Goal: Complete application form

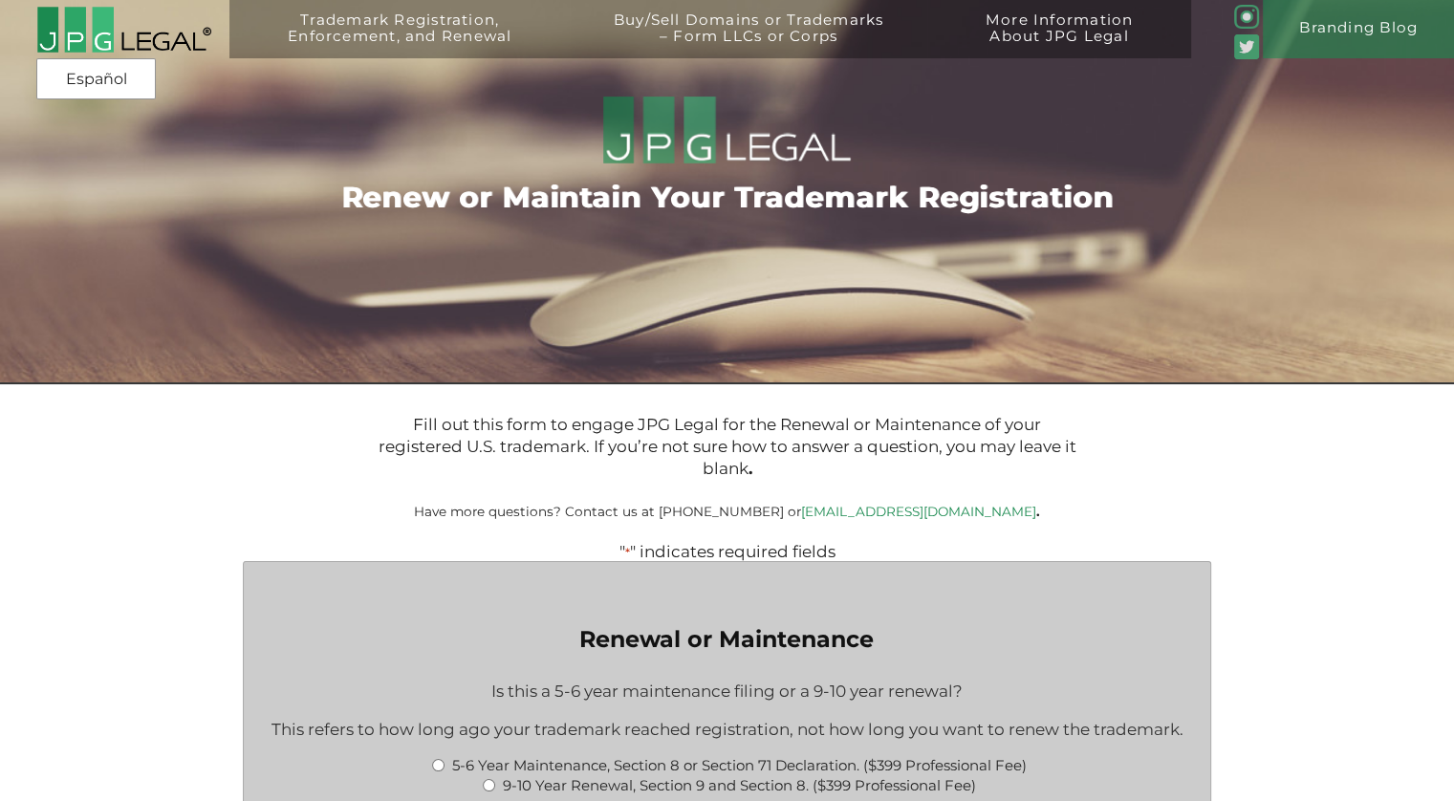
type input "$1,064.00"
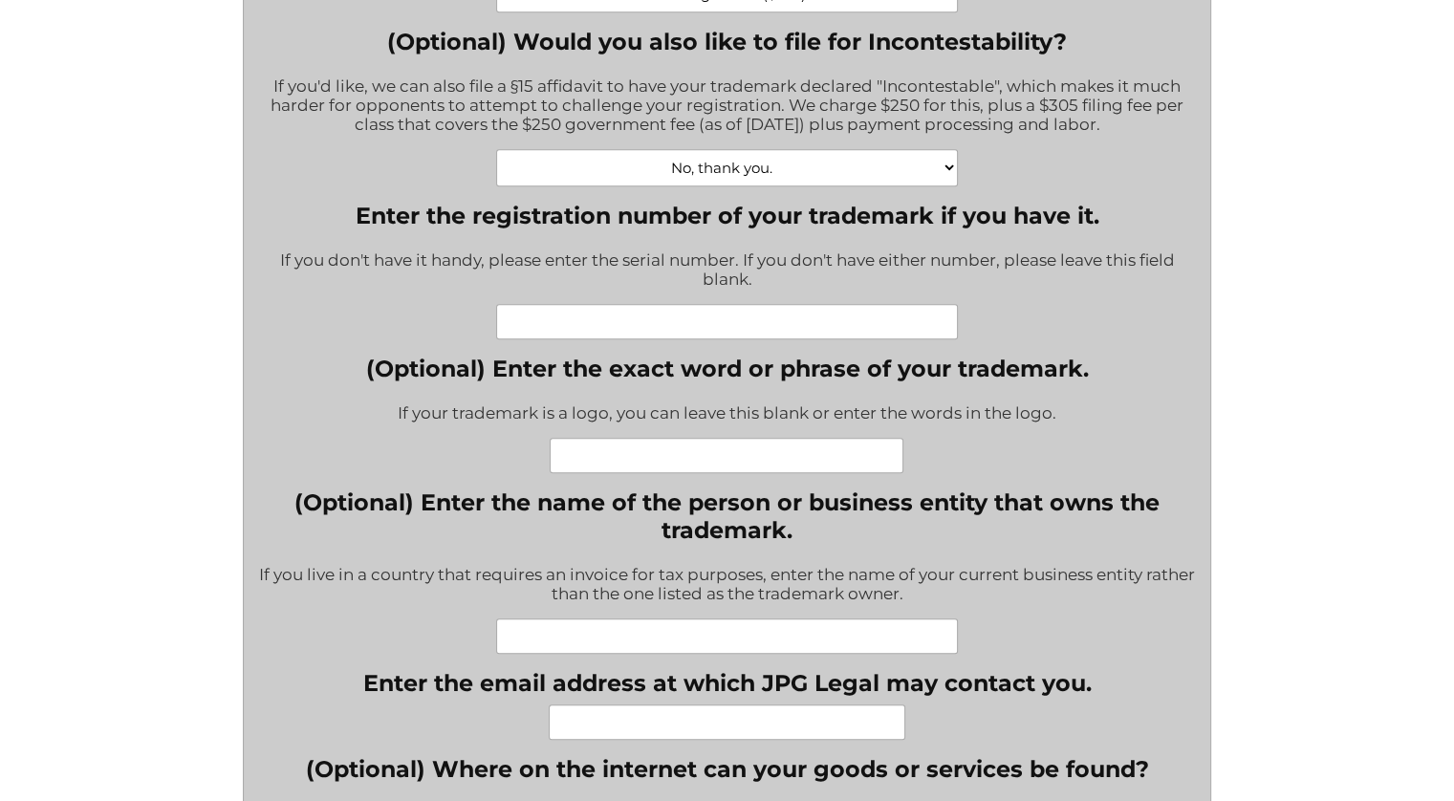
scroll to position [956, 0]
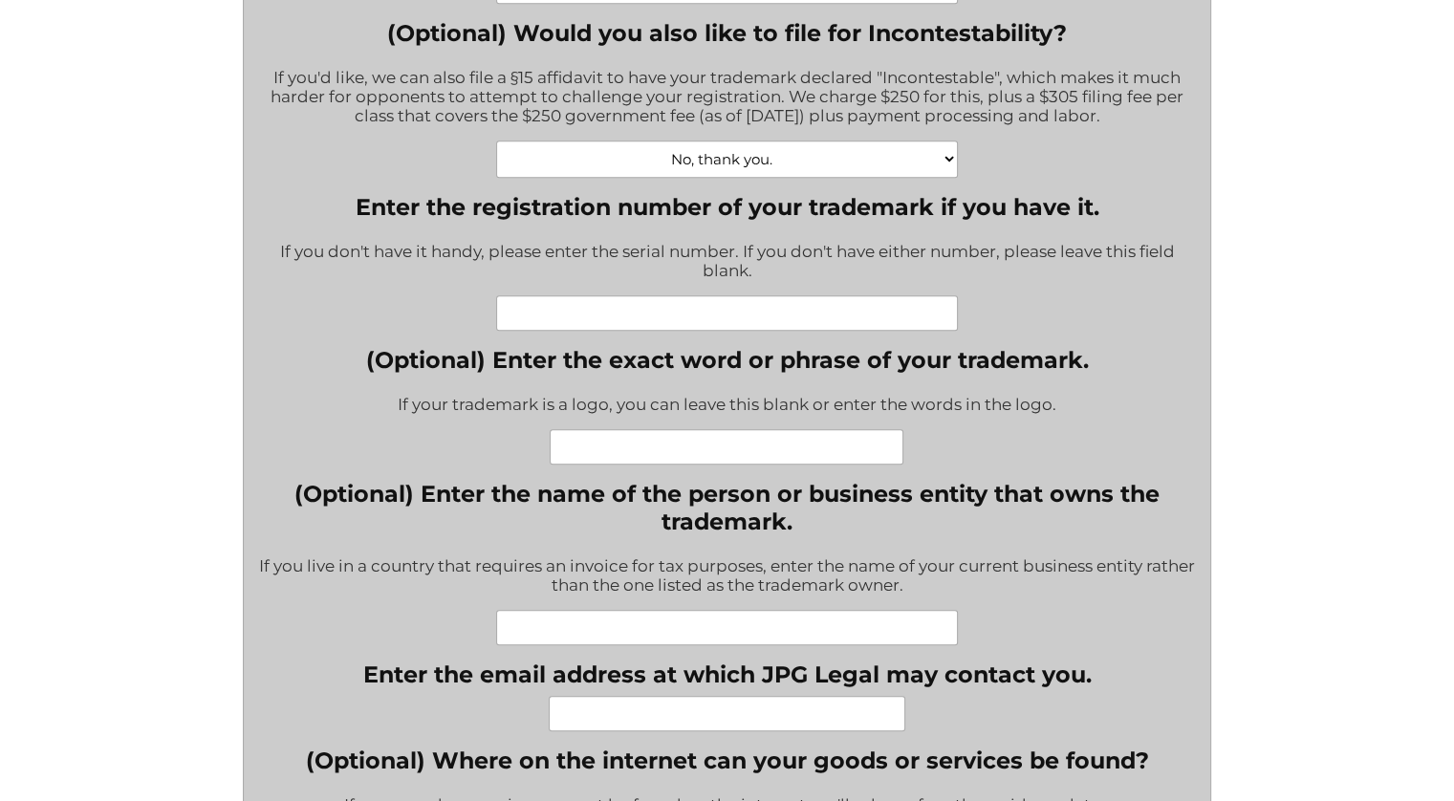
click at [609, 319] on input "Enter the registration number of your trademark if you have it." at bounding box center [726, 312] width 461 height 35
paste input "4830581"
type input "4830581"
click at [615, 458] on input "(Optional) Enter the exact word or phrase of your trademark." at bounding box center [727, 446] width 354 height 35
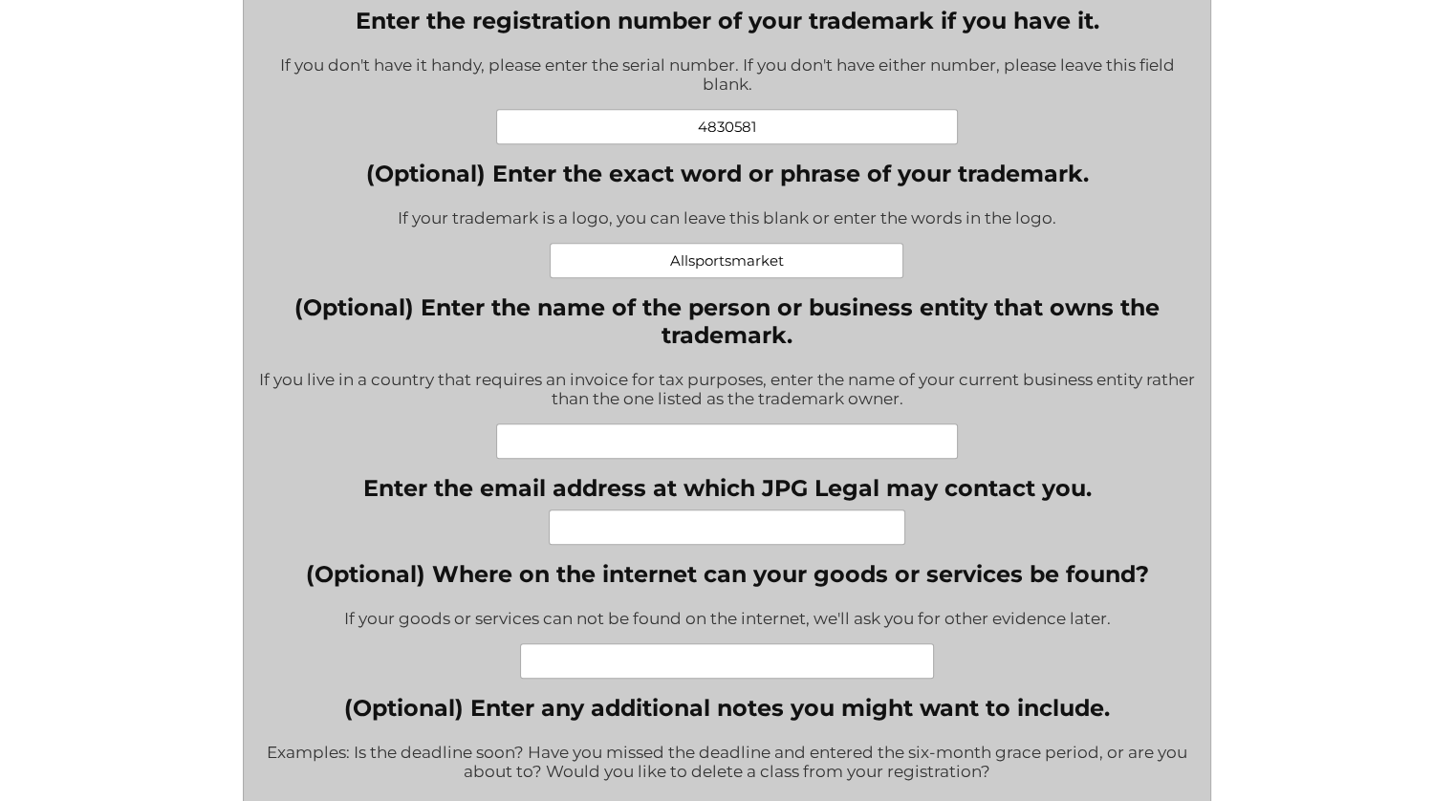
scroll to position [1147, 0]
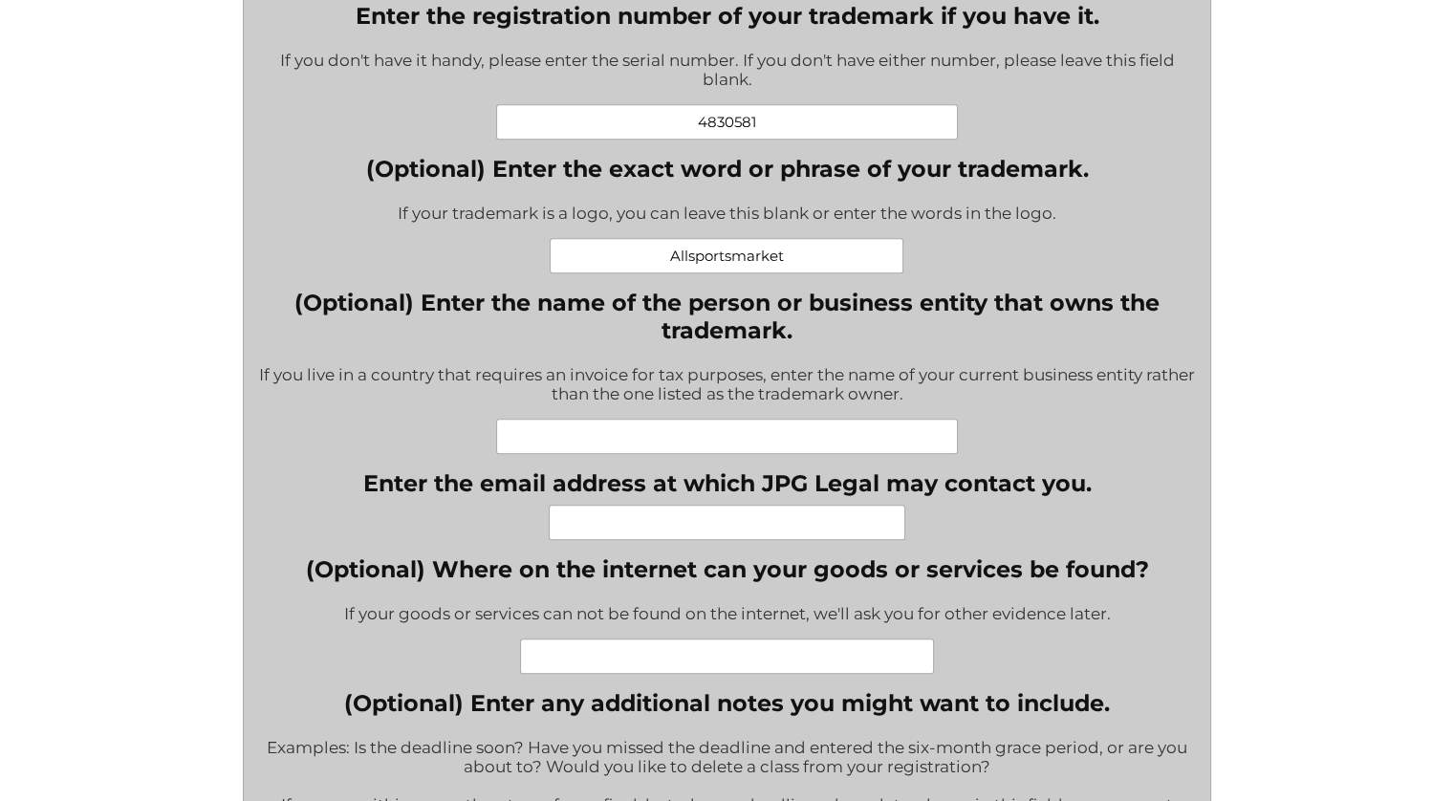
type input "Allsportsmarket"
click at [524, 446] on input "(Optional) Enter the name of the person or business entity that owns the tradem…" at bounding box center [726, 436] width 461 height 35
type input "Crystal World Holdings, Inc."
type input "[EMAIL_ADDRESS][DOMAIN_NAME]"
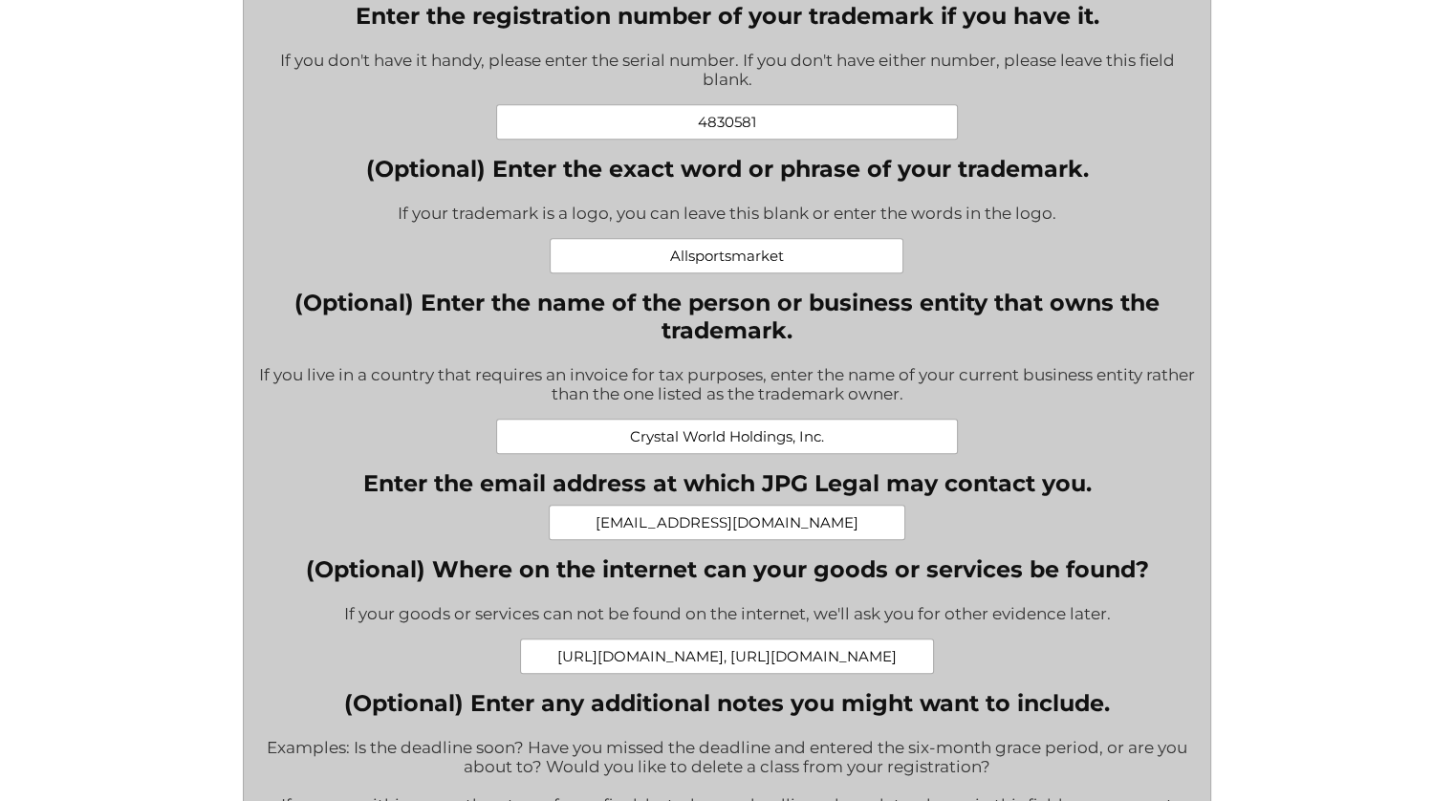
click at [865, 672] on input "https://www.allsportsmarket.com, https://www.newsportseconomy.org" at bounding box center [727, 656] width 414 height 35
type input "[URL][DOMAIN_NAME], [URL][DOMAIN_NAME], [URL][DOMAIN_NAME], [URL][DOMAIN_NAME]"
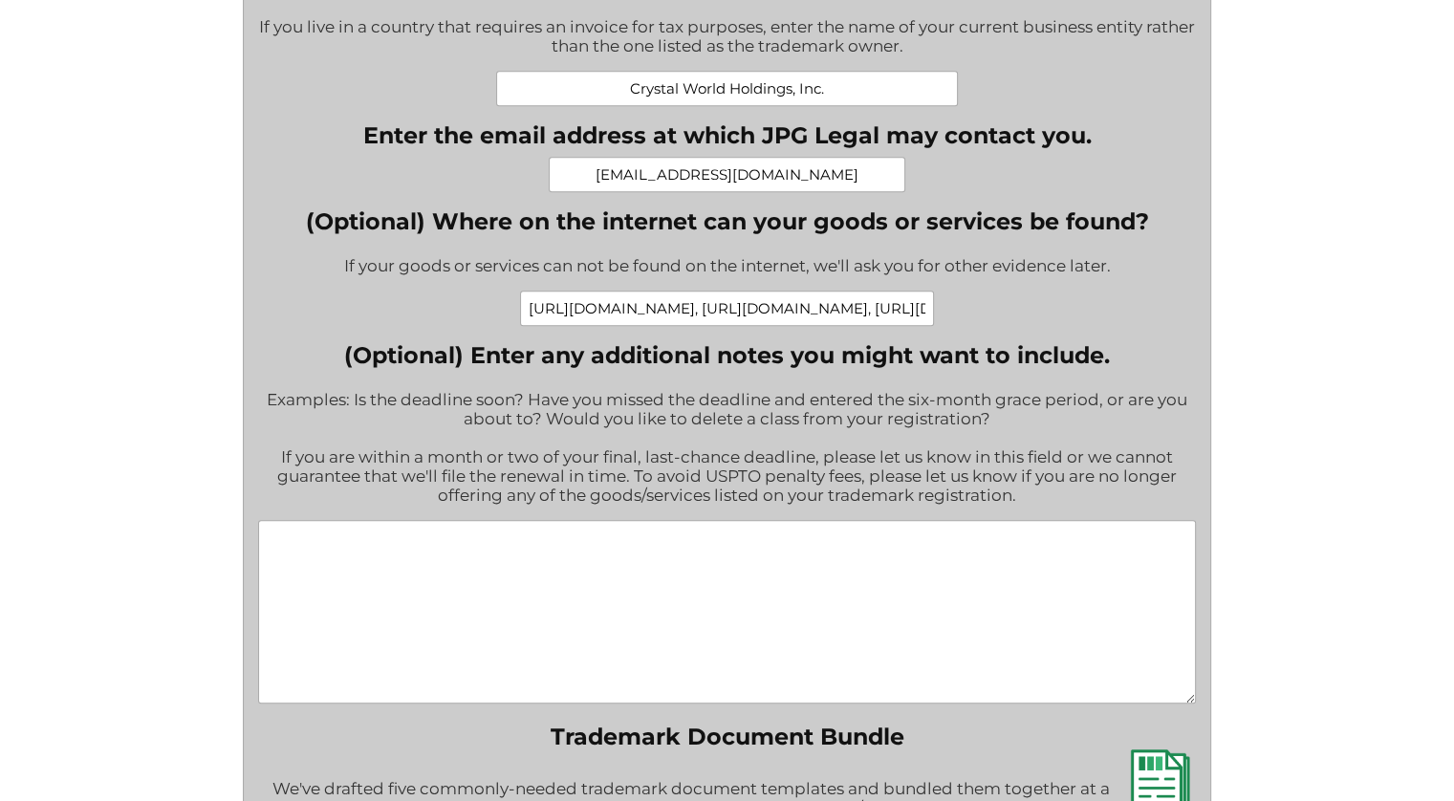
scroll to position [1530, 0]
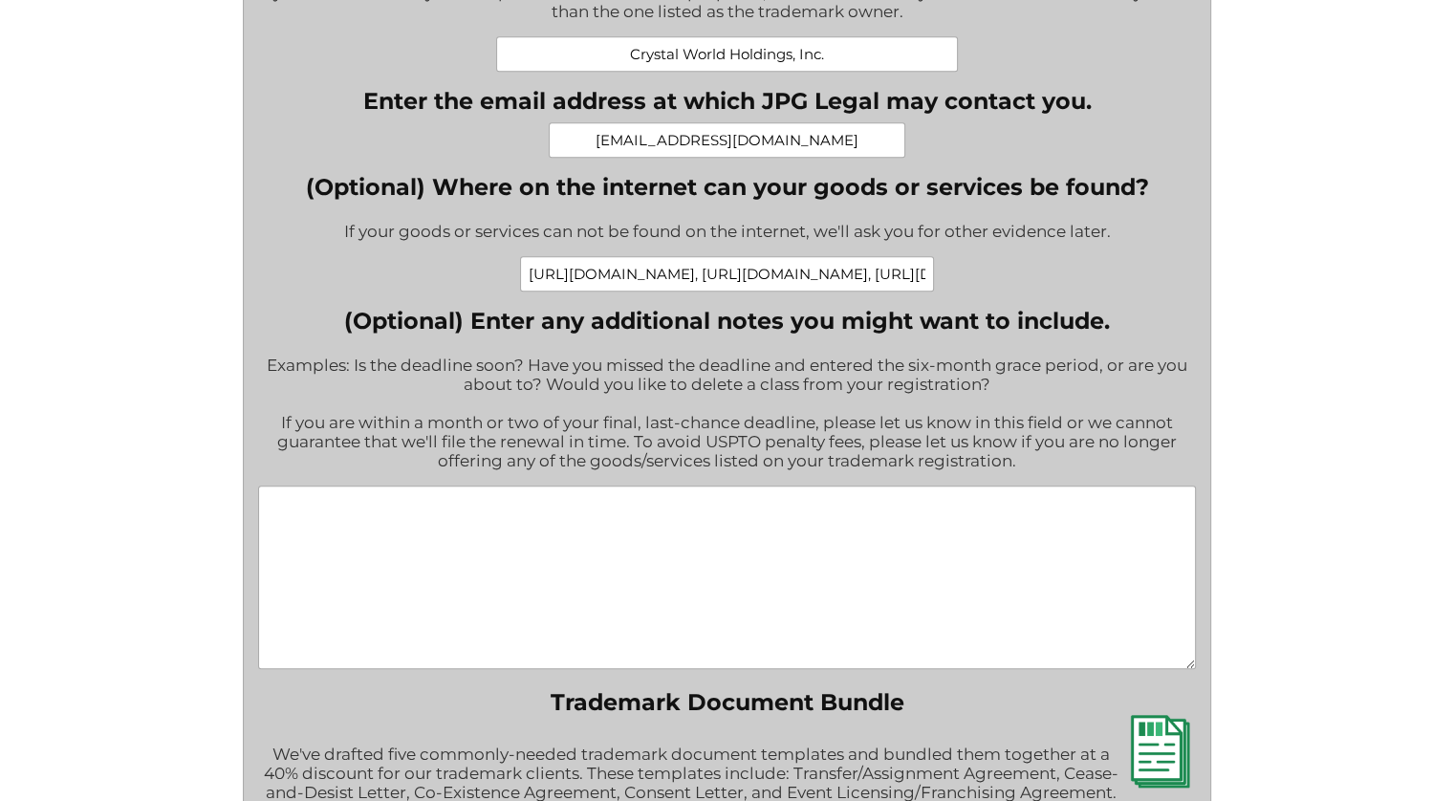
click at [444, 548] on textarea "(Optional) Enter any additional notes you might want to include." at bounding box center [727, 578] width 938 height 184
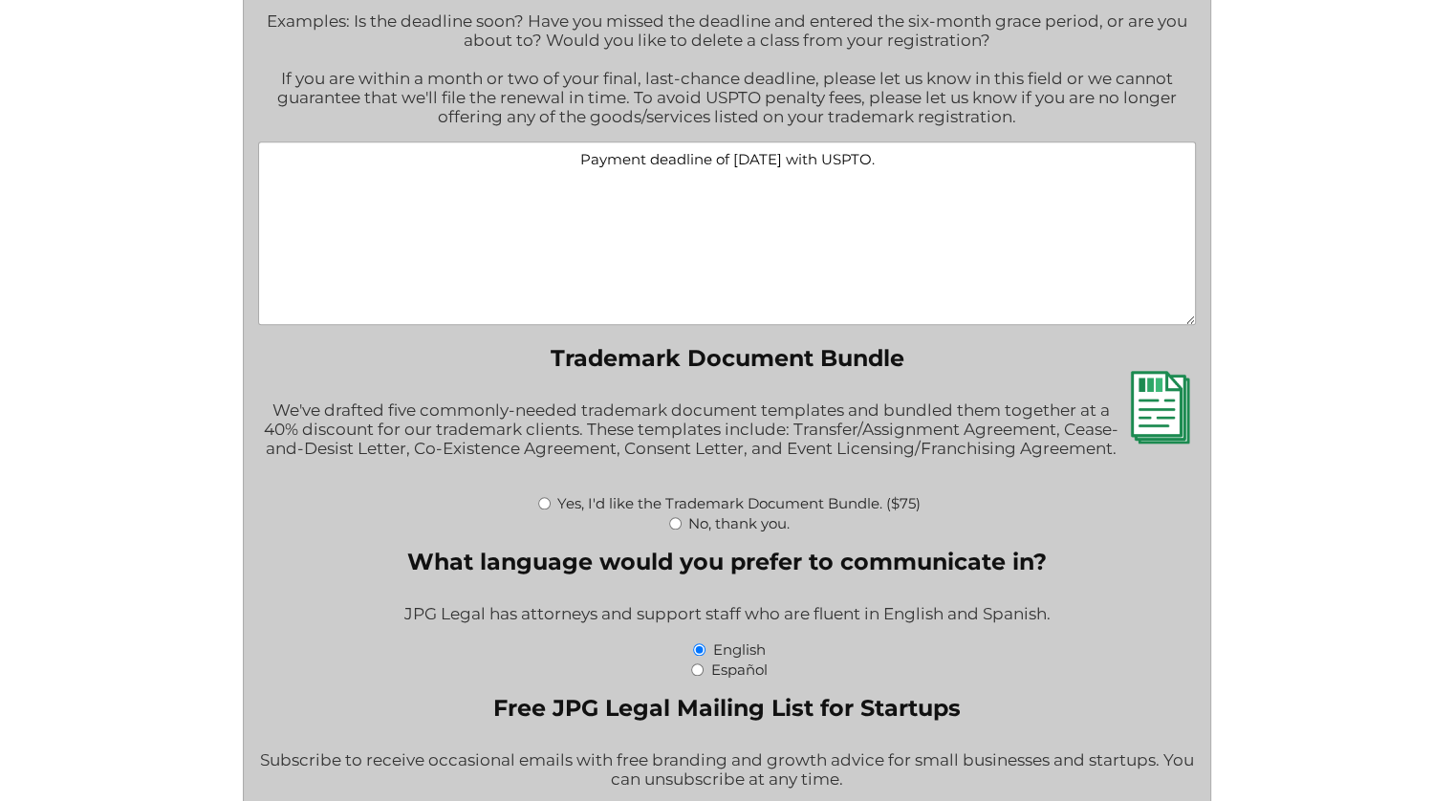
scroll to position [1912, 0]
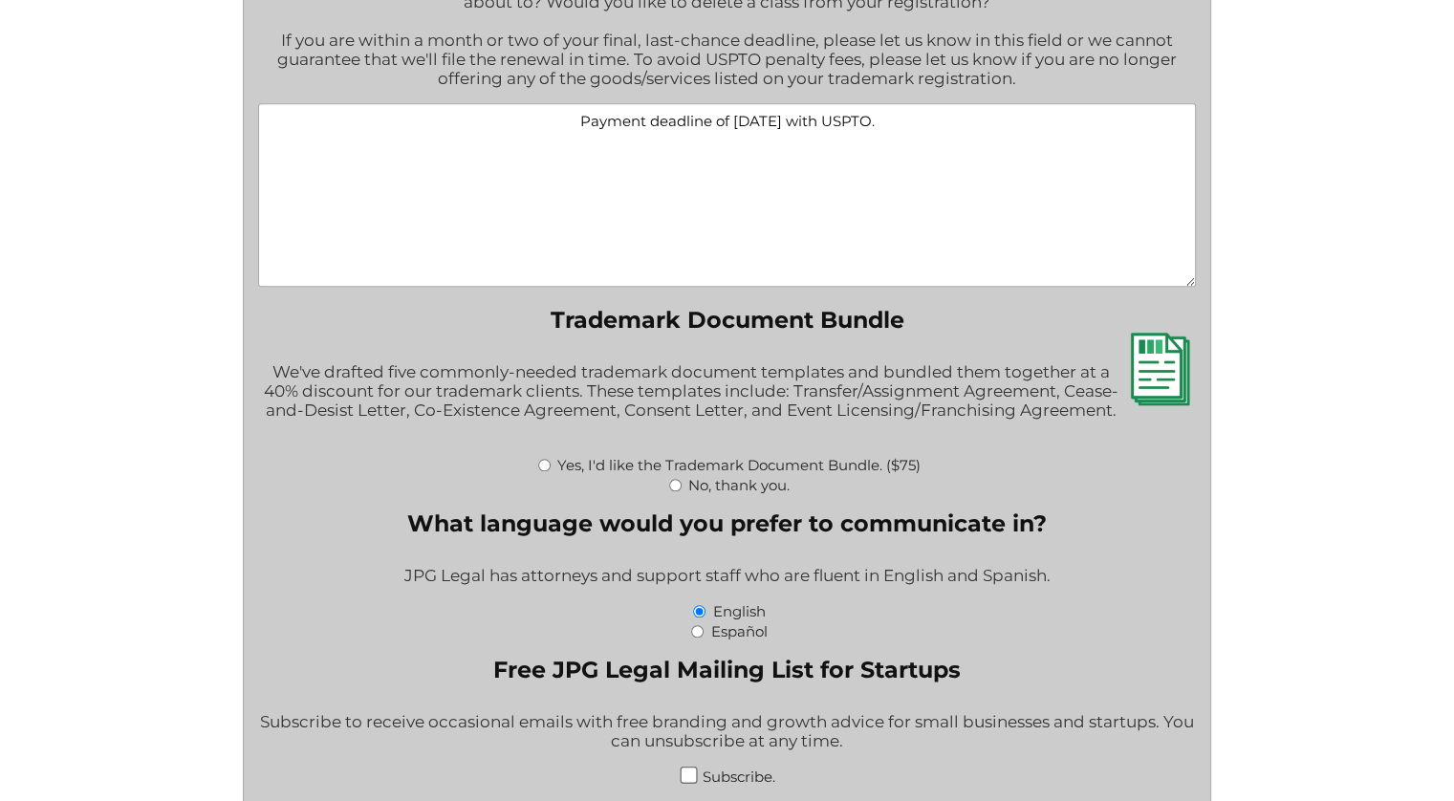
type textarea "Payment deadline of [DATE] with USPTO."
click at [673, 491] on input "No, thank you." at bounding box center [675, 485] width 12 height 12
radio input "true"
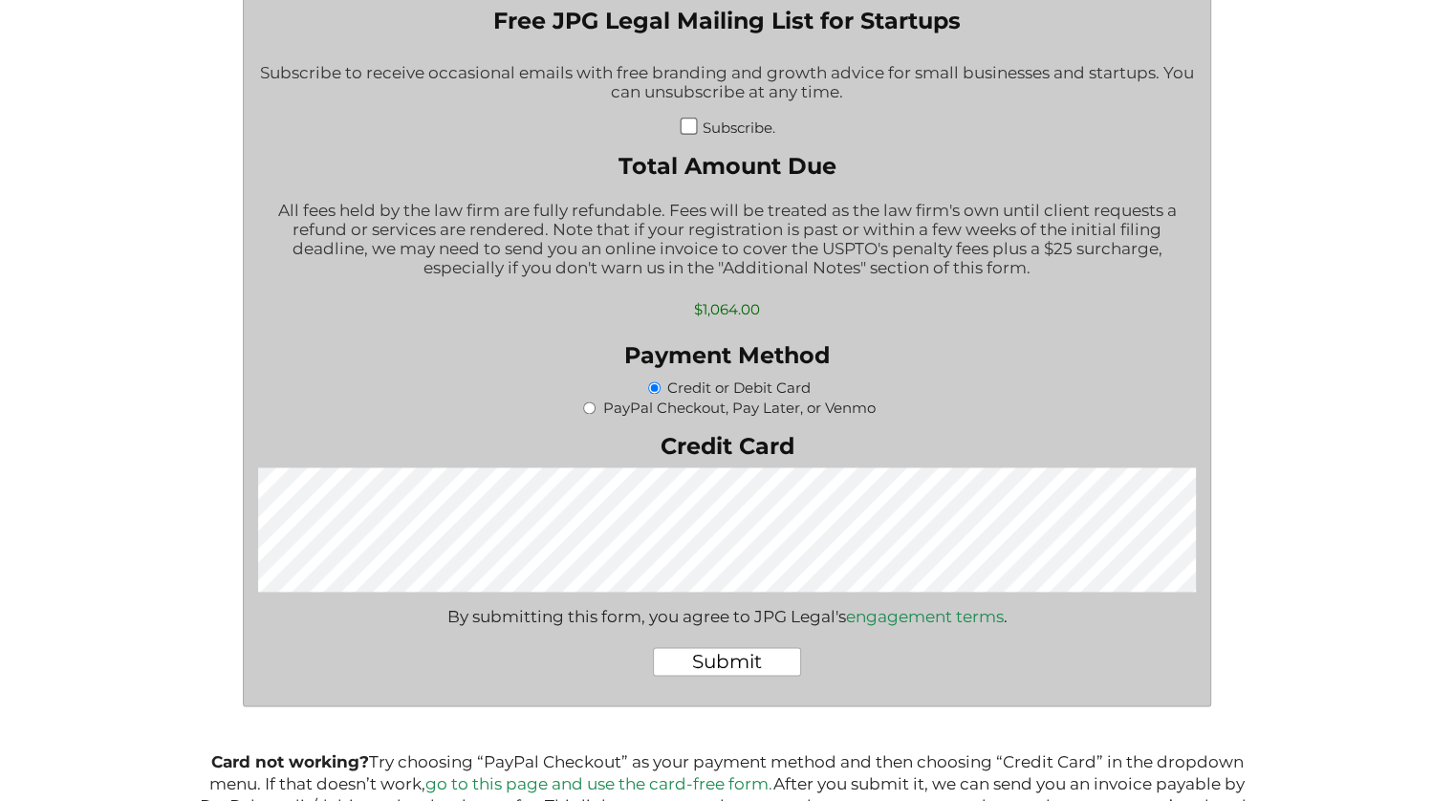
scroll to position [2581, 0]
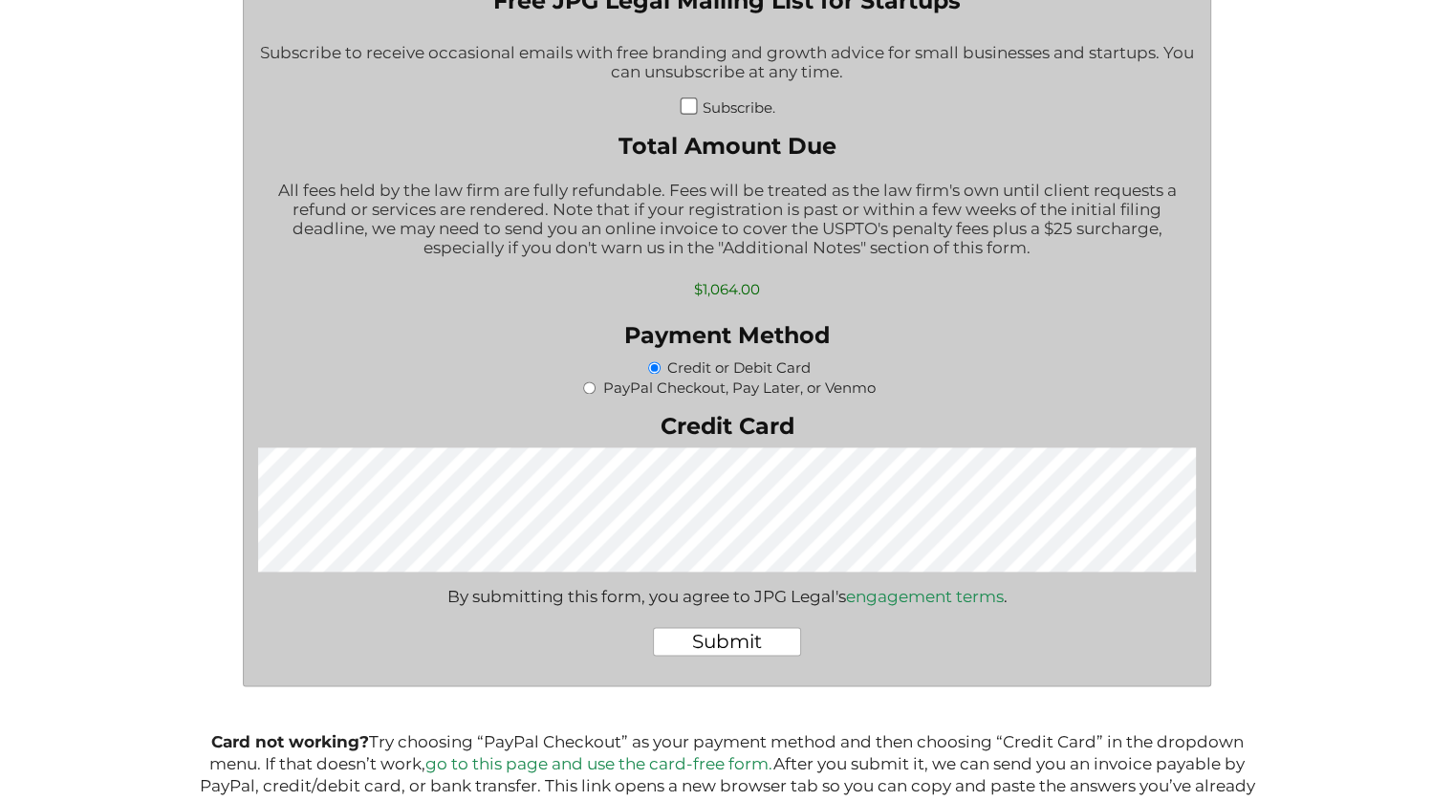
click at [756, 656] on input "Submit" at bounding box center [727, 641] width 148 height 29
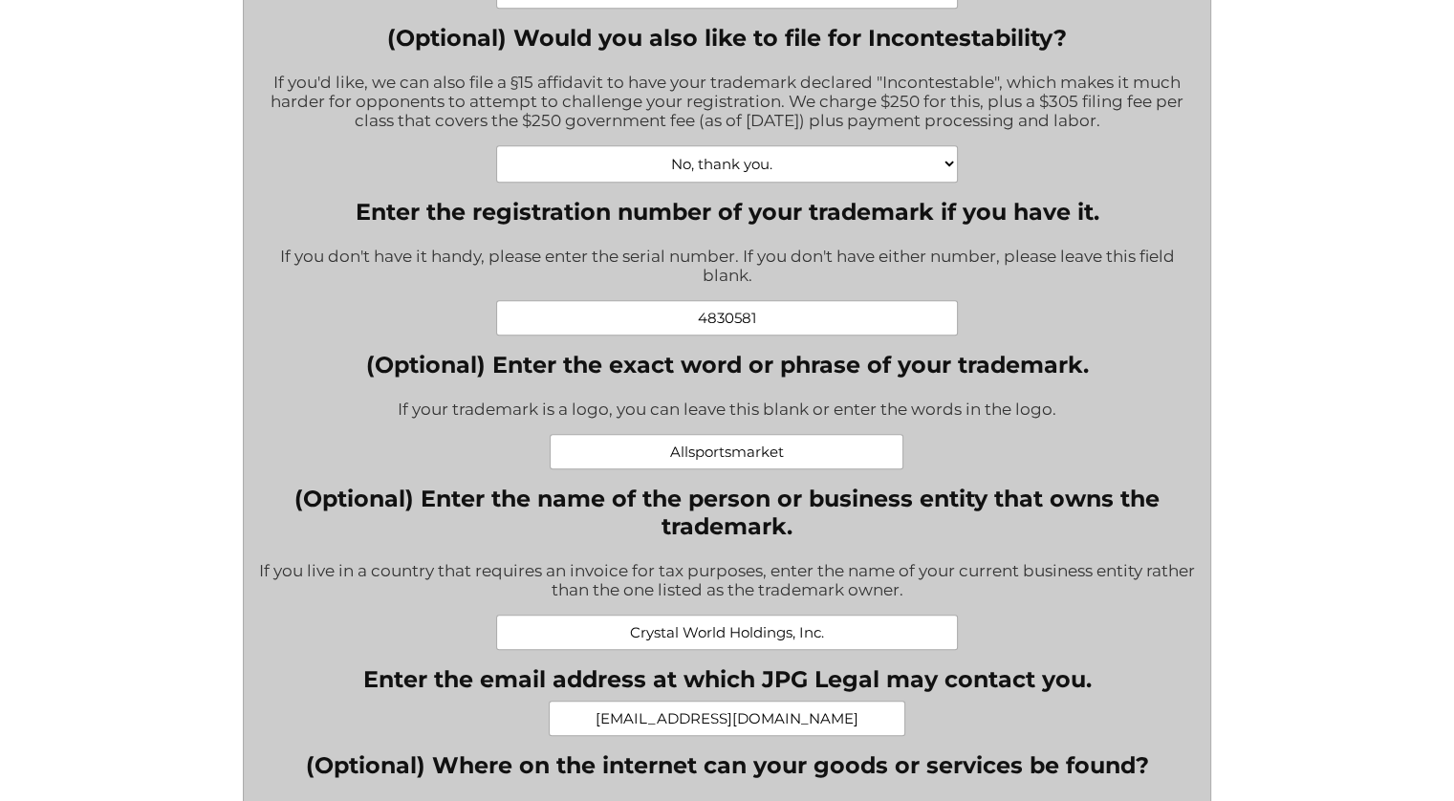
scroll to position [956, 0]
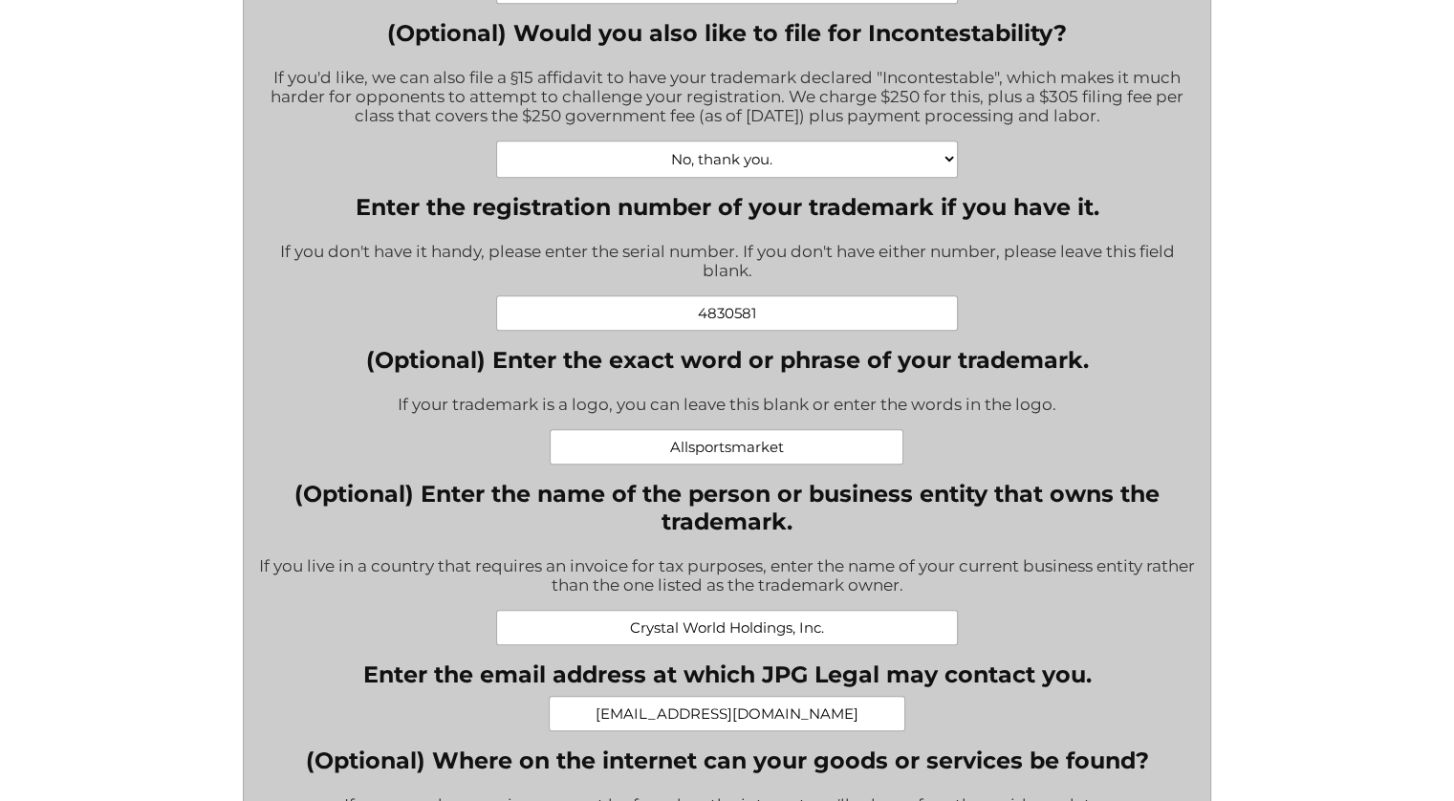
drag, startPoint x: 795, startPoint y: 459, endPoint x: 600, endPoint y: 421, distance: 198.7
click at [602, 424] on div "(Optional) Enter the exact word or phrase of your trademark. If your trademark …" at bounding box center [726, 405] width 723 height 119
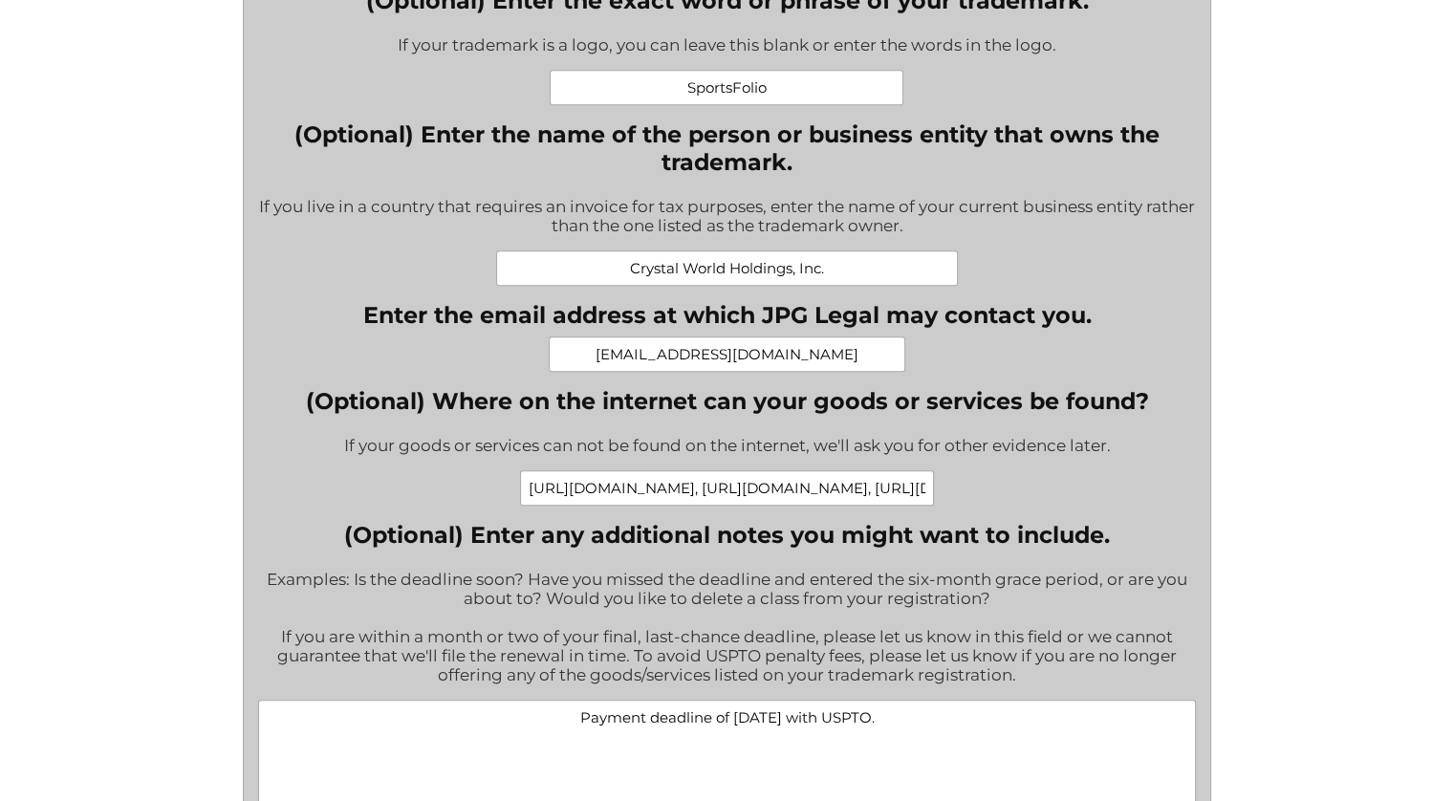
scroll to position [1338, 0]
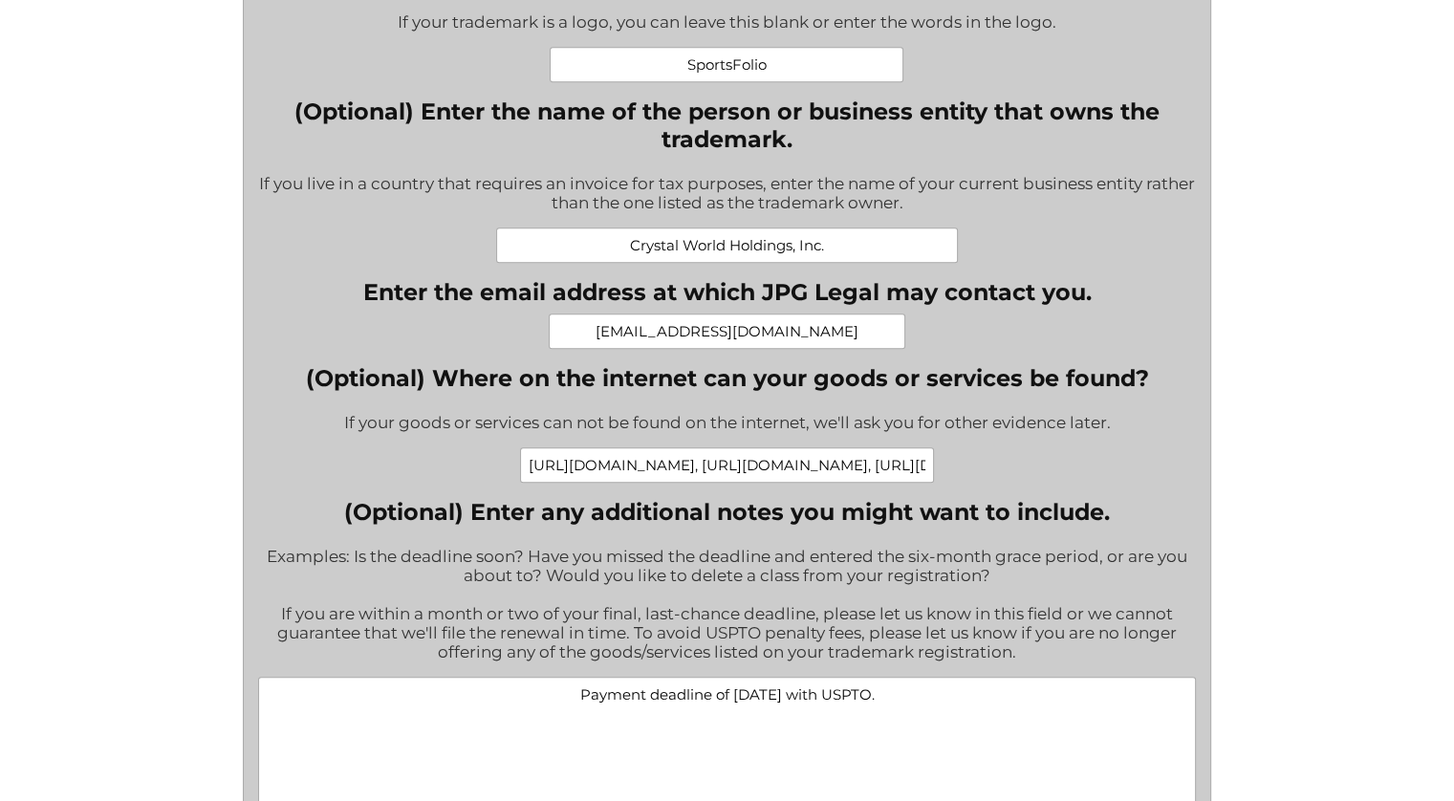
type input "SportsFolio"
drag, startPoint x: 774, startPoint y: 477, endPoint x: 129, endPoint y: 485, distance: 645.4
click at [129, 485] on div "Renew or Maintain Your Trademark Registration Fill out this form to engage JPG …" at bounding box center [727, 444] width 1454 height 3564
drag, startPoint x: 818, startPoint y: 475, endPoint x: 59, endPoint y: 428, distance: 760.5
click at [62, 431] on div "Renew or Maintain Your Trademark Registration Fill out this form to engage JPG …" at bounding box center [727, 444] width 1454 height 3564
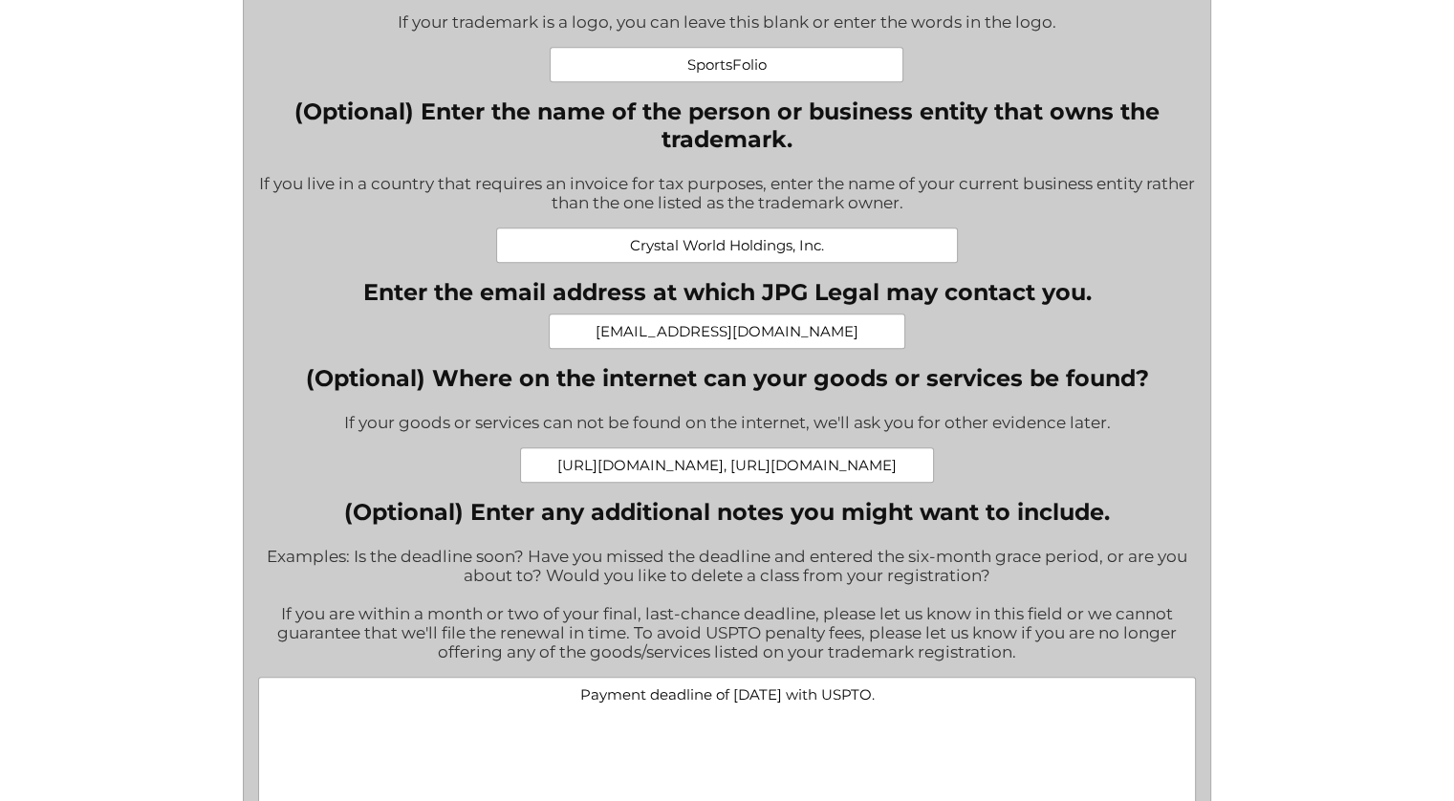
click at [866, 481] on input "[URL][DOMAIN_NAME], [URL][DOMAIN_NAME]" at bounding box center [727, 464] width 414 height 35
drag, startPoint x: 898, startPoint y: 473, endPoint x: 1057, endPoint y: 457, distance: 160.5
click at [1057, 457] on div "[URL][DOMAIN_NAME], [URL][DOMAIN_NAME]" at bounding box center [726, 464] width 843 height 35
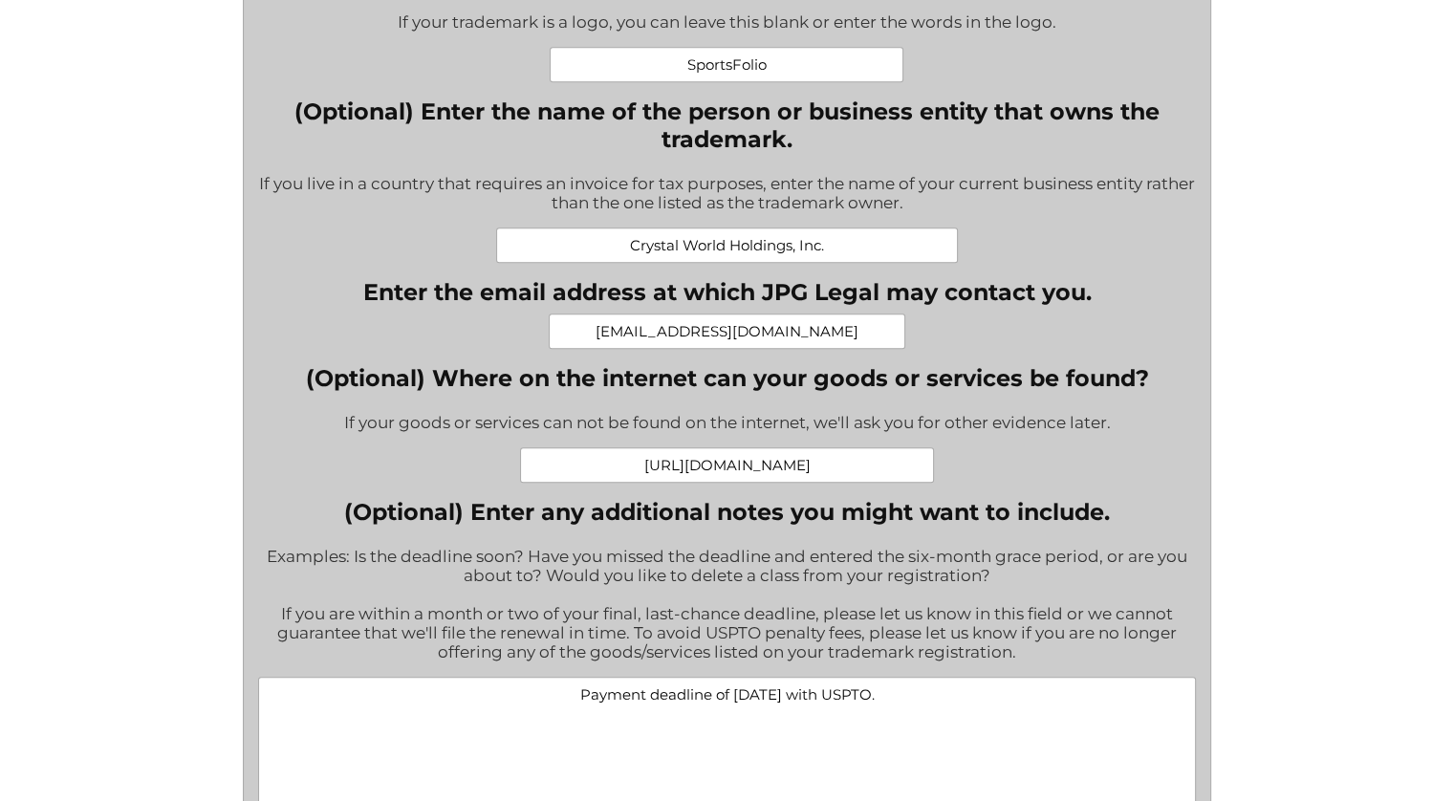
type input "[URL][DOMAIN_NAME]"
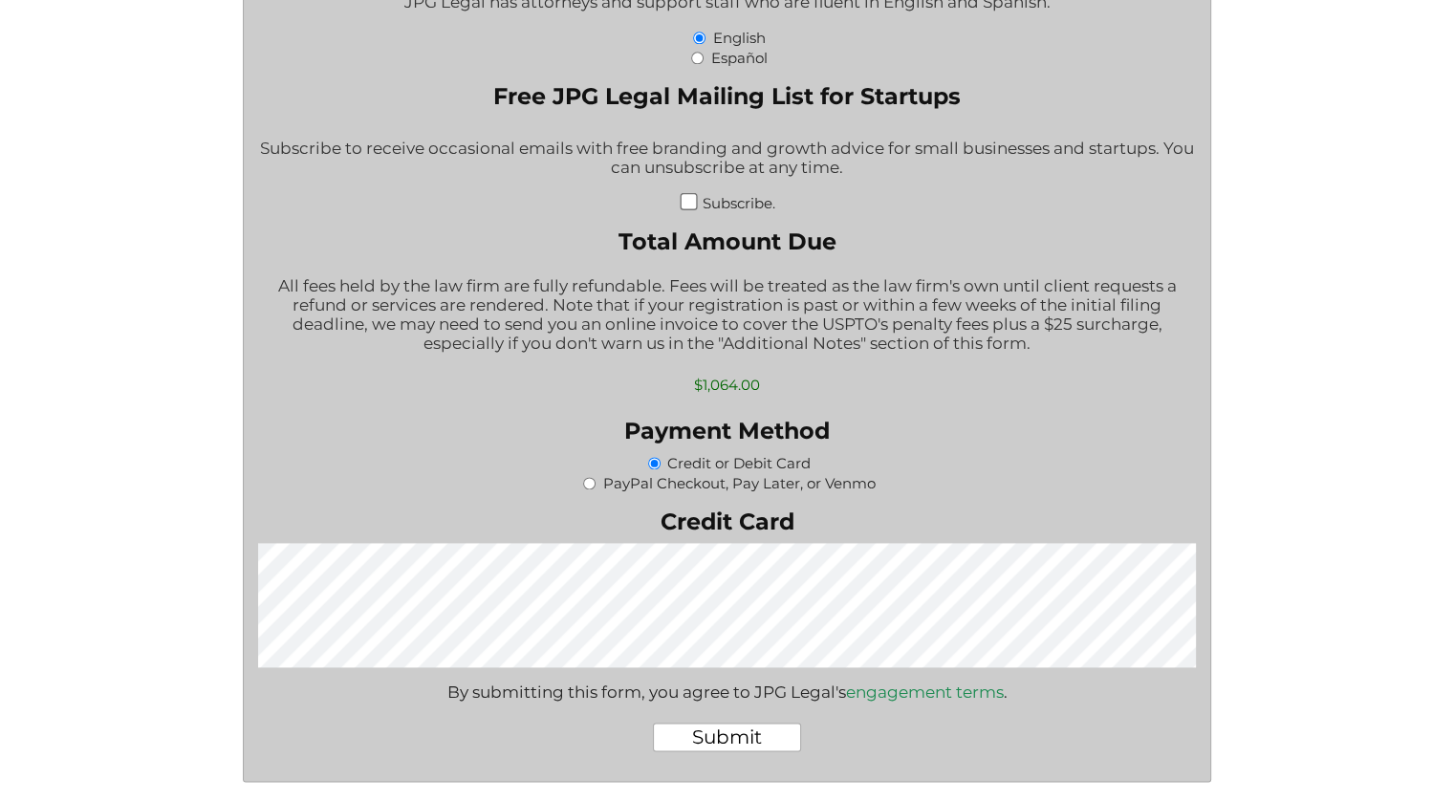
scroll to position [2581, 0]
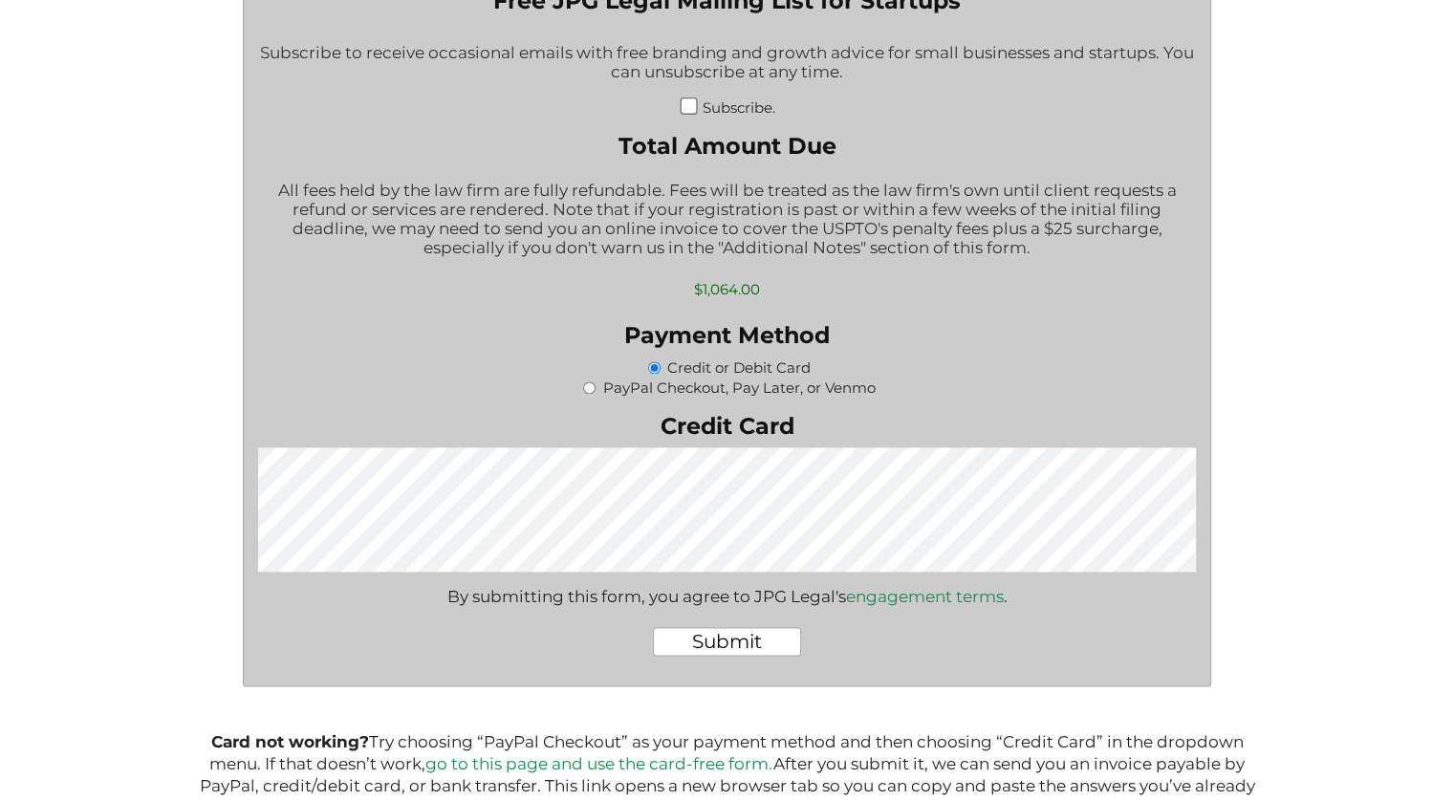
click at [552, 660] on div "Submit" at bounding box center [727, 641] width 938 height 59
click at [753, 656] on input "Submit" at bounding box center [727, 641] width 148 height 29
